Goal: Register for event/course

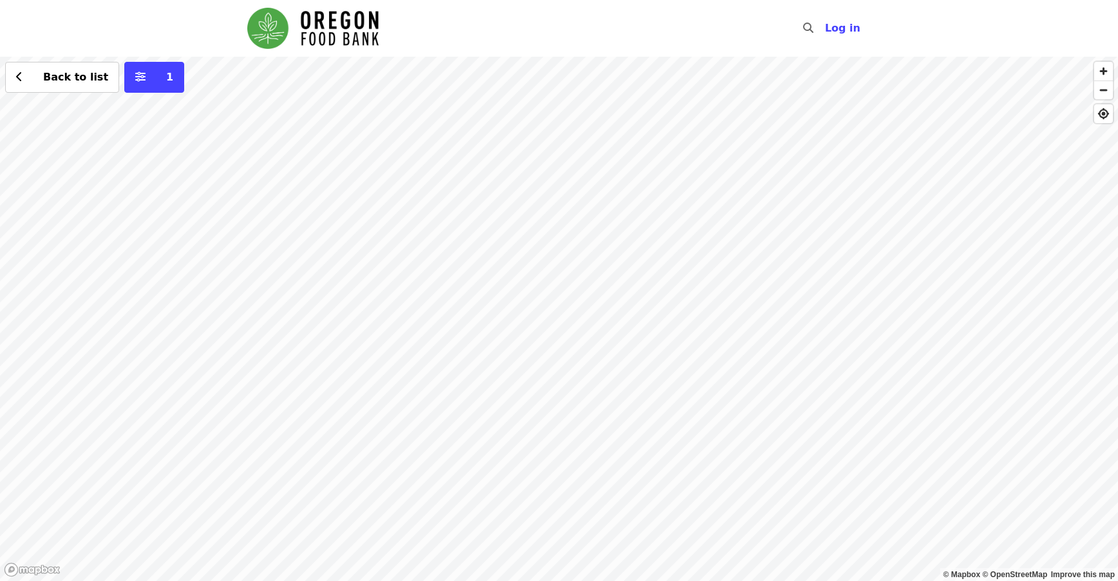
click at [327, 218] on div "Back to list 1" at bounding box center [559, 319] width 1118 height 524
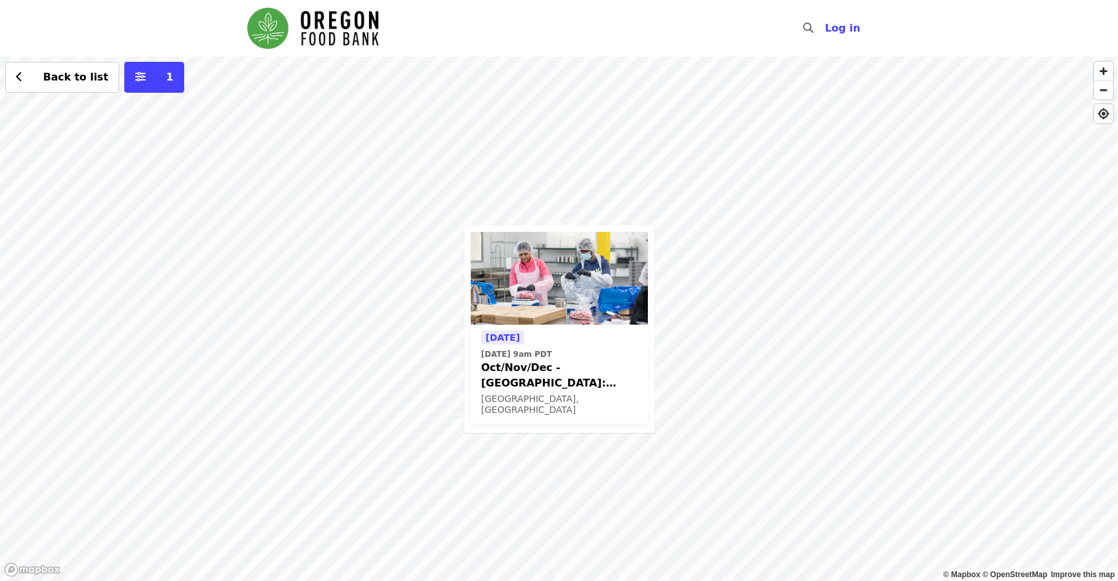
click at [551, 296] on img at bounding box center [559, 278] width 177 height 93
click at [287, 271] on div "Tomorrow Tue, Oct 7 @ 9am PDT Oct/Nov/Dec - Beaverton: Repack/Sort (age 10+) Be…" at bounding box center [559, 319] width 1118 height 524
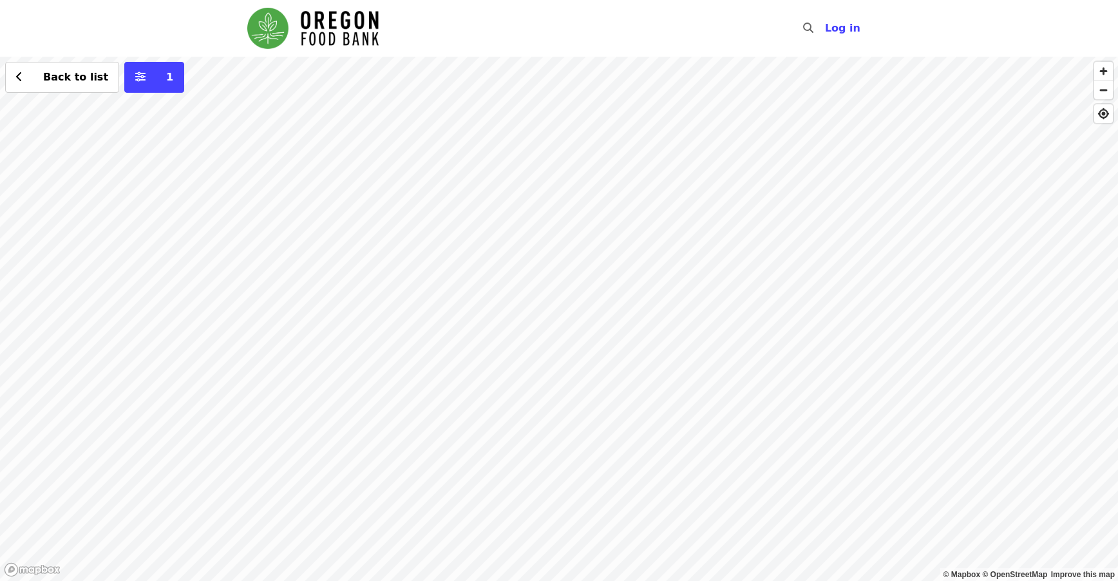
click at [614, 306] on div "Back to list 1" at bounding box center [559, 319] width 1118 height 524
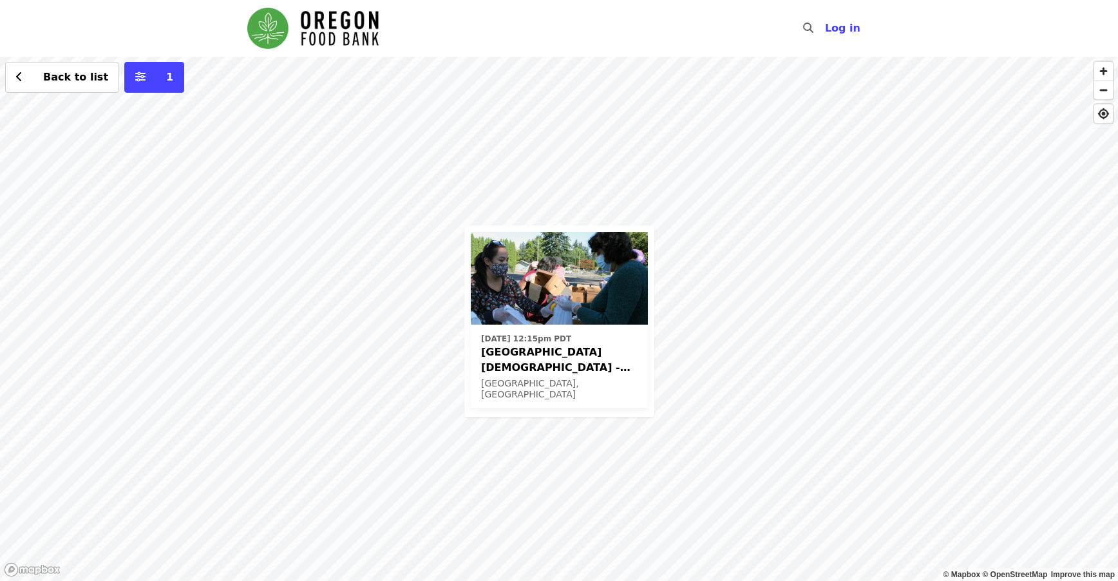
click at [835, 356] on div "Mon, Oct 13 @ 12:15pm PDT Beaverton First United Methodist Church - Free Food M…" at bounding box center [559, 319] width 1118 height 524
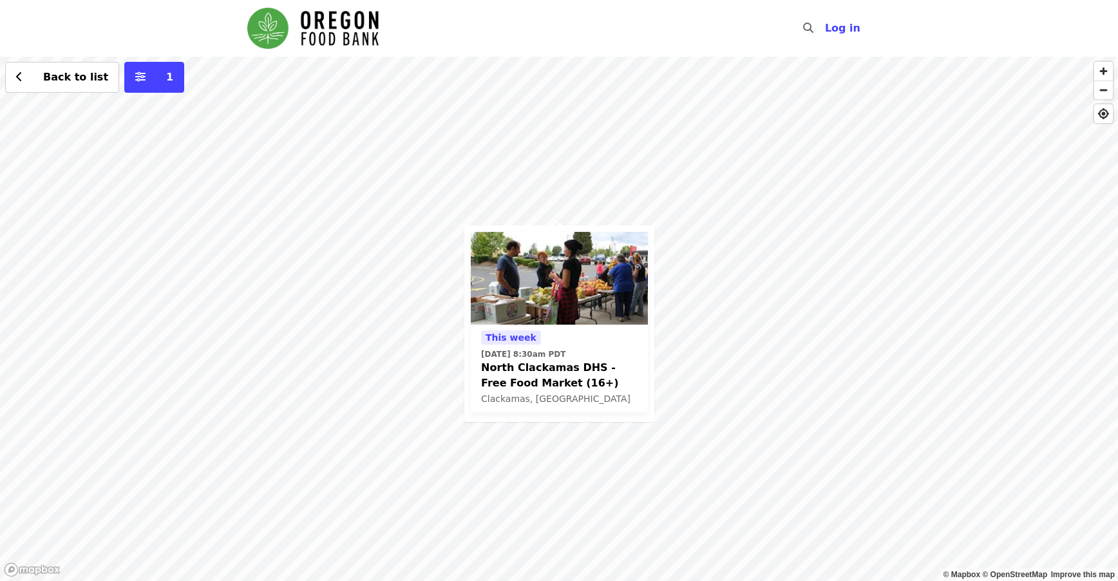
click at [559, 117] on div "This week Thu, Oct 9 @ 8:30am PDT North Clackamas DHS - Free Food Market (16+) …" at bounding box center [559, 319] width 1118 height 524
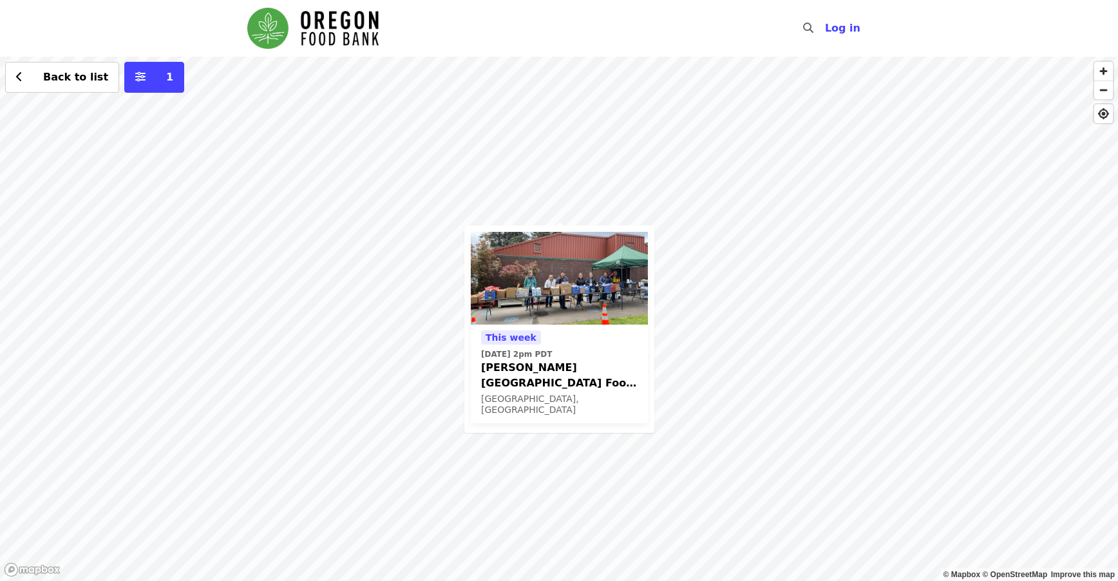
click at [560, 187] on div "This week Wed, Oct 8 @ 2pm PDT Kelly Elementary School Food Pantry - Partner Ag…" at bounding box center [559, 319] width 1118 height 524
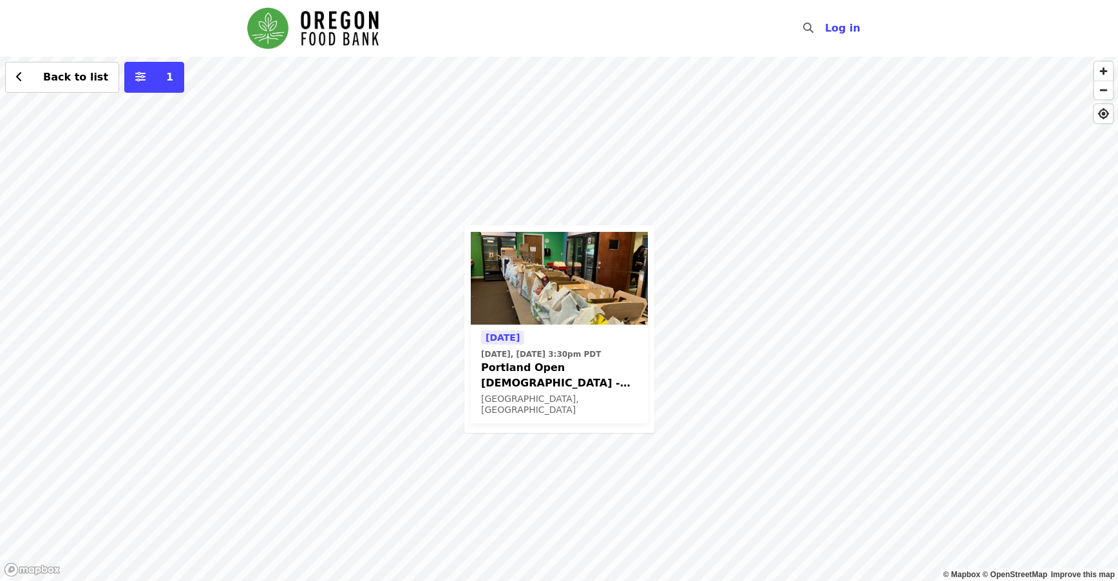
click at [428, 196] on div "Today Today, Oct 6 @ 3:30pm PDT Portland Open Bible - Partner Agency Support (1…" at bounding box center [559, 319] width 1118 height 524
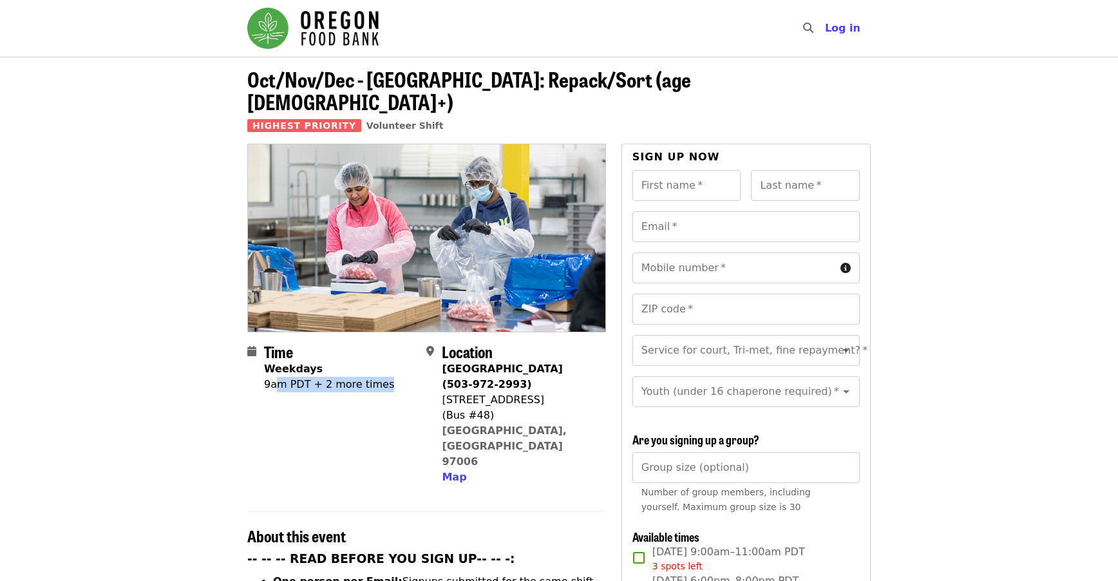
drag, startPoint x: 273, startPoint y: 361, endPoint x: 395, endPoint y: 377, distance: 123.4
click at [395, 377] on div "Time Weekdays 9am PDT + 2 more times" at bounding box center [331, 414] width 169 height 142
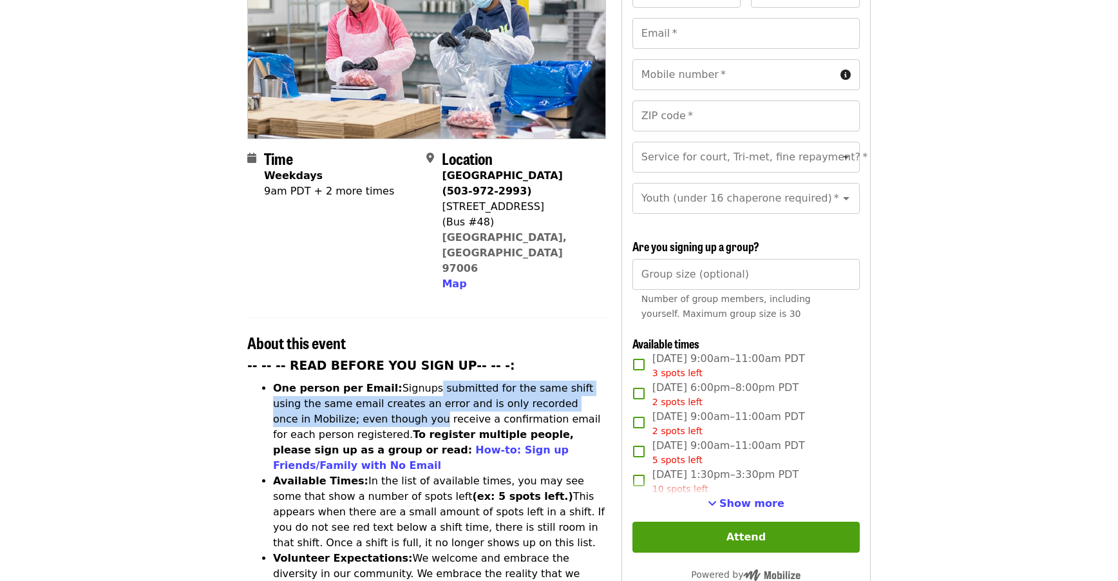
drag, startPoint x: 415, startPoint y: 332, endPoint x: 322, endPoint y: 370, distance: 100.0
click at [322, 381] on li "One person per Email: Signups submitted for the same shift using the same email…" at bounding box center [439, 427] width 333 height 93
click at [739, 499] on span "Show more" at bounding box center [751, 503] width 65 height 12
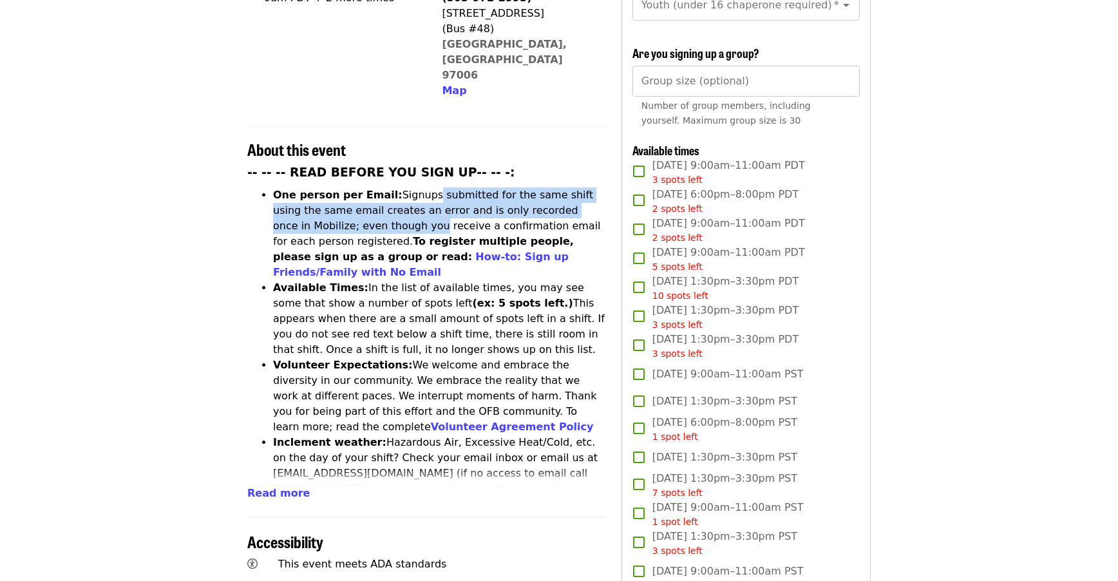
scroll to position [451, 0]
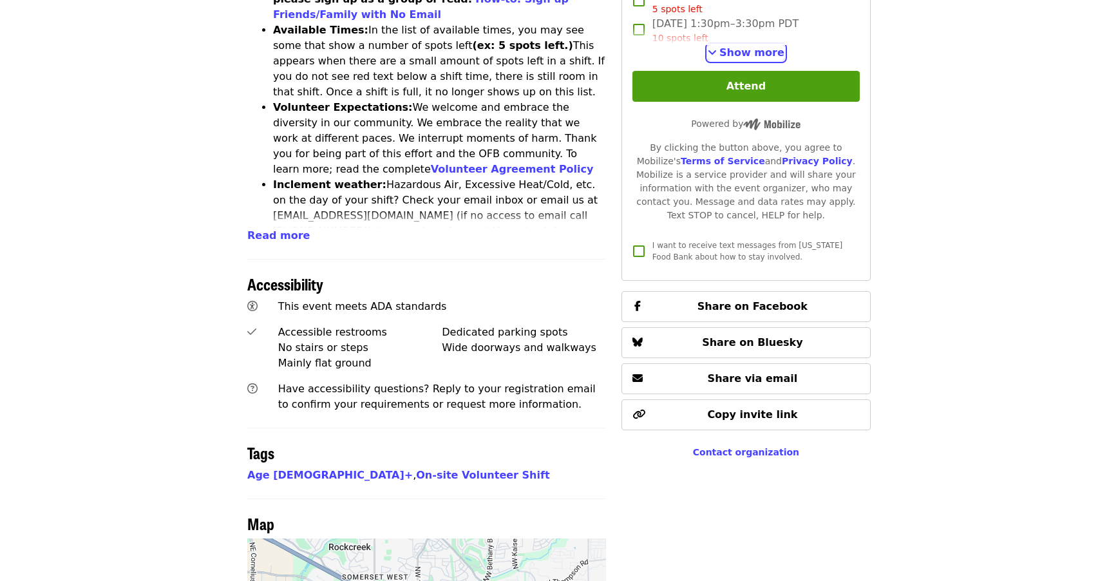
scroll to position [709, 0]
